Goal: Book appointment/travel/reservation

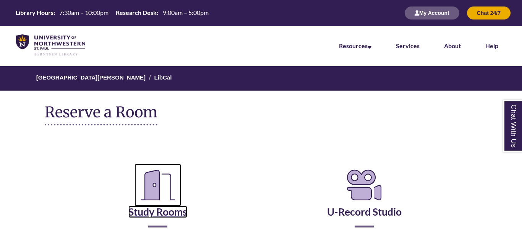
click at [160, 186] on link "Study Rooms" at bounding box center [157, 201] width 59 height 31
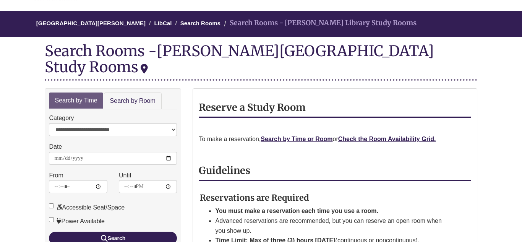
scroll to position [65, 0]
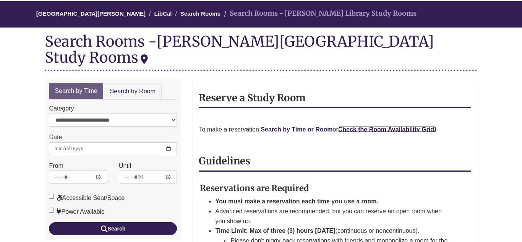
click at [388, 126] on strong "Check the Room Availability Grid." at bounding box center [387, 129] width 98 height 6
